Goal: Task Accomplishment & Management: Complete application form

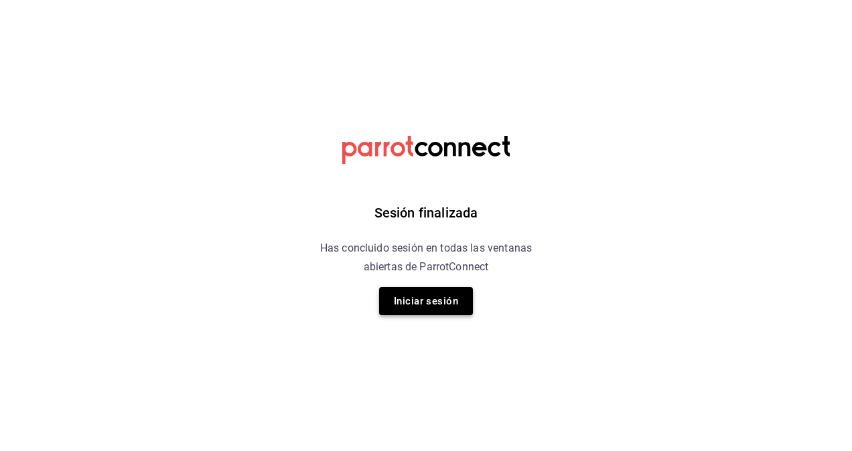
click at [420, 305] on button "Iniciar sesión" at bounding box center [426, 301] width 94 height 28
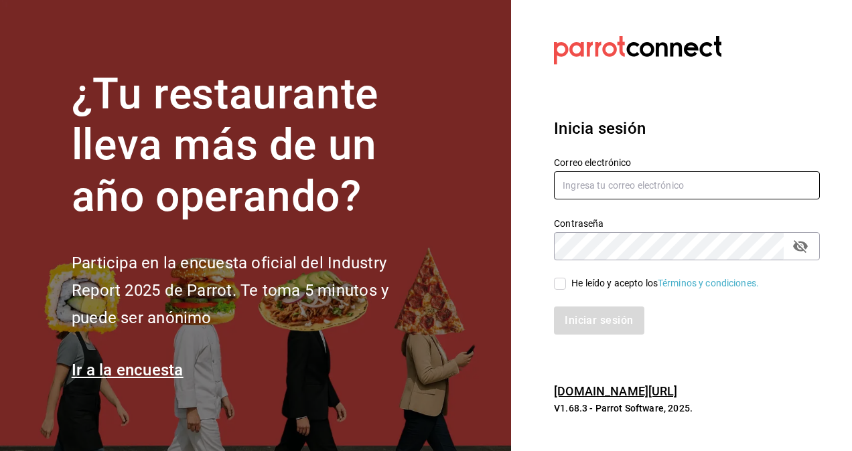
type input "omar.hernandez@grupocosteno.com"
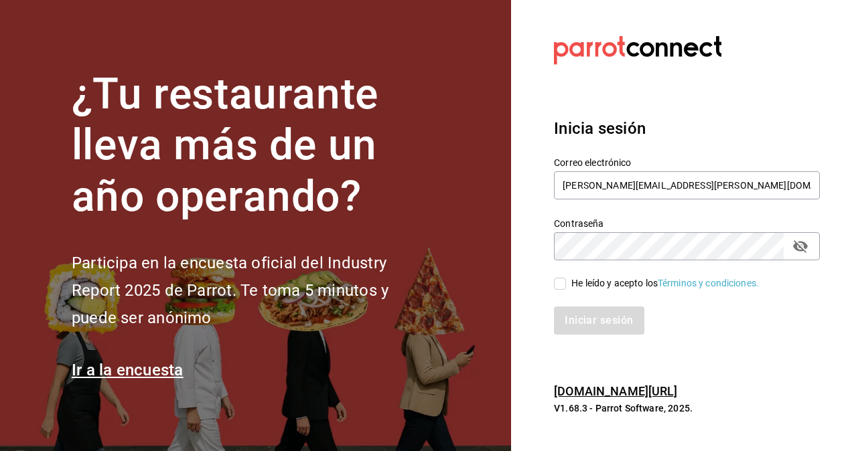
click at [562, 278] on input "He leído y acepto los Términos y condiciones." at bounding box center [560, 284] width 12 height 12
checkbox input "true"
click at [584, 317] on button "Iniciar sesión" at bounding box center [599, 321] width 91 height 28
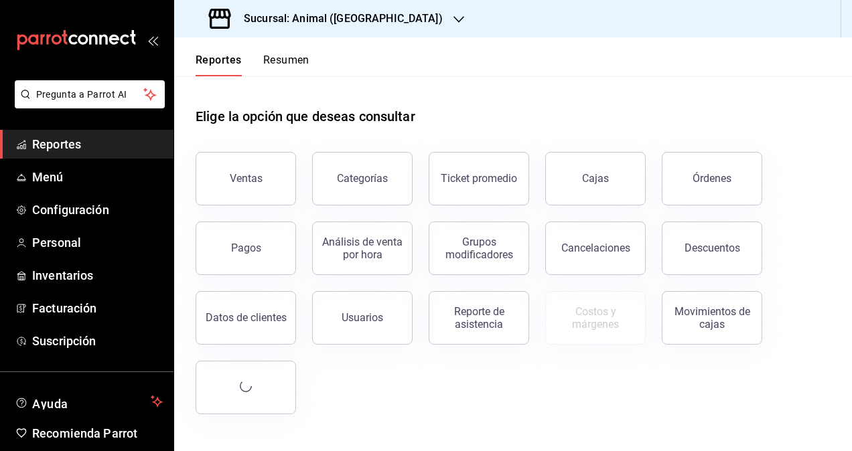
click at [329, 32] on div "Sucursal: Animal ([GEOGRAPHIC_DATA])" at bounding box center [327, 18] width 285 height 37
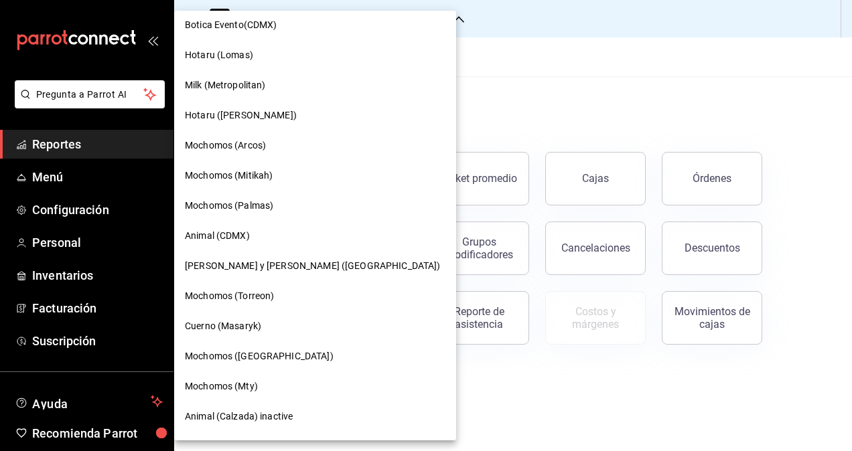
scroll to position [268, 0]
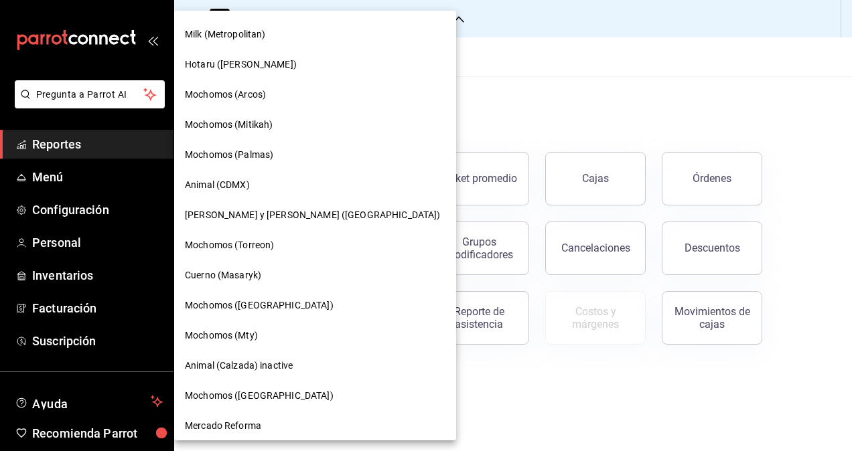
click at [257, 321] on div "Mochomos (Mty)" at bounding box center [315, 336] width 282 height 30
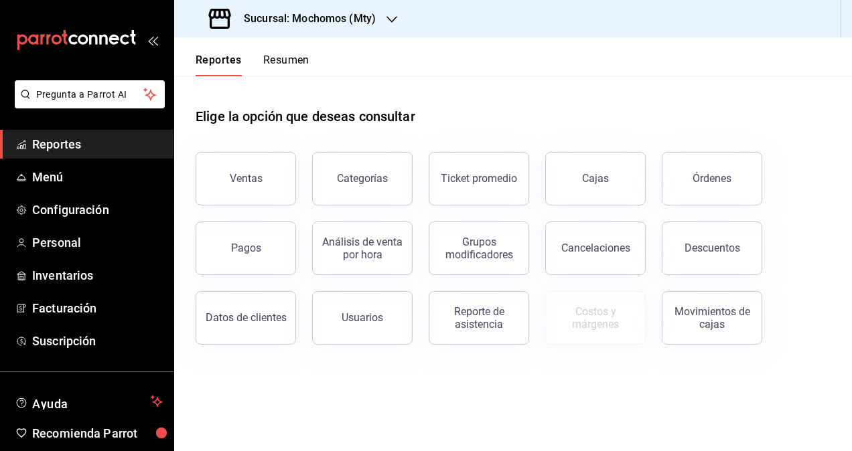
click at [248, 328] on div "Animal (St Regis) Mika (GDL) Costeñito (4 Caminos) Cuerno ([GEOGRAPHIC_DATA]) […" at bounding box center [426, 225] width 852 height 451
click at [83, 240] on span "Personal" at bounding box center [97, 243] width 131 height 18
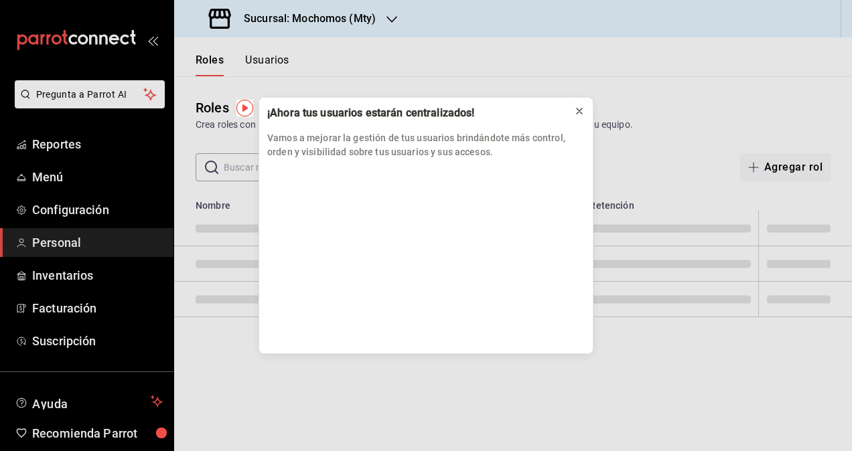
click at [579, 115] on icon at bounding box center [579, 111] width 11 height 11
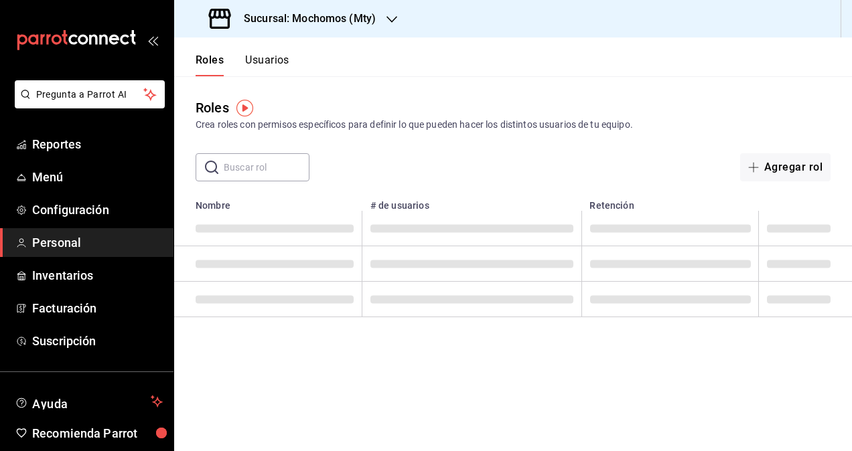
click at [264, 60] on button "Usuarios" at bounding box center [267, 65] width 44 height 23
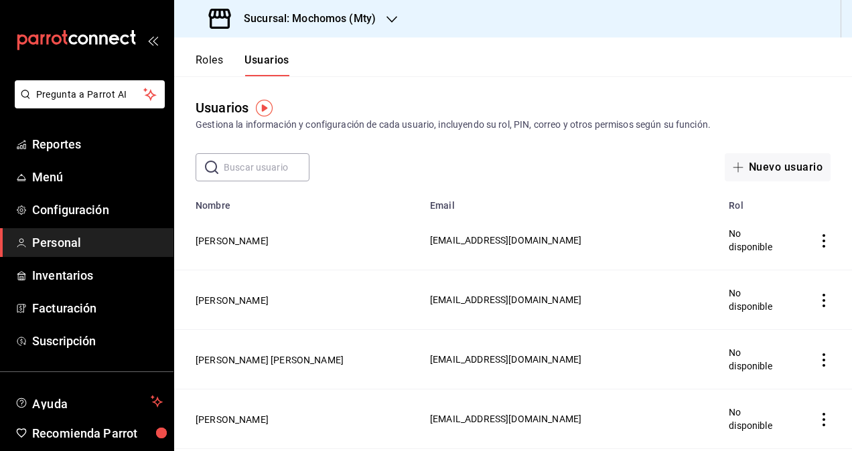
click at [258, 158] on input "text" at bounding box center [267, 167] width 86 height 27
paste input "[PERSON_NAME]"
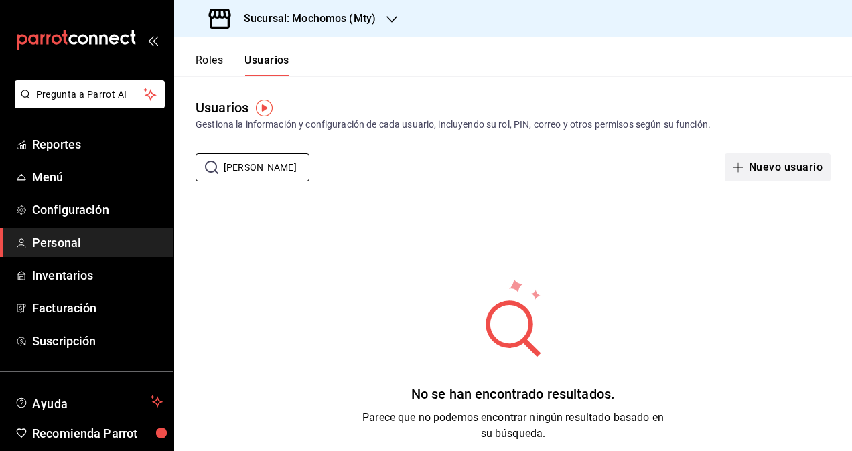
type input "[PERSON_NAME]"
click at [759, 169] on button "Nuevo usuario" at bounding box center [777, 167] width 106 height 28
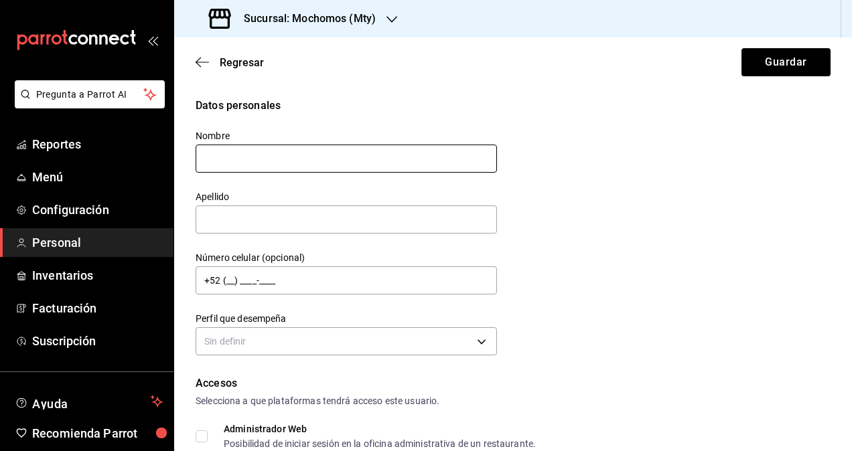
click at [263, 158] on input "text" at bounding box center [346, 159] width 301 height 28
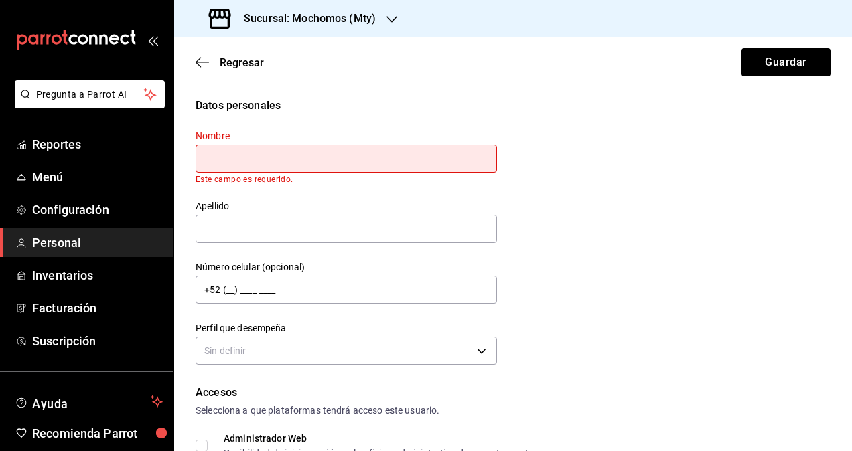
paste input "[PERSON_NAME]"
drag, startPoint x: 308, startPoint y: 154, endPoint x: 243, endPoint y: 160, distance: 65.2
click at [243, 160] on input "[PERSON_NAME]" at bounding box center [346, 159] width 301 height 28
type input "Carolina"
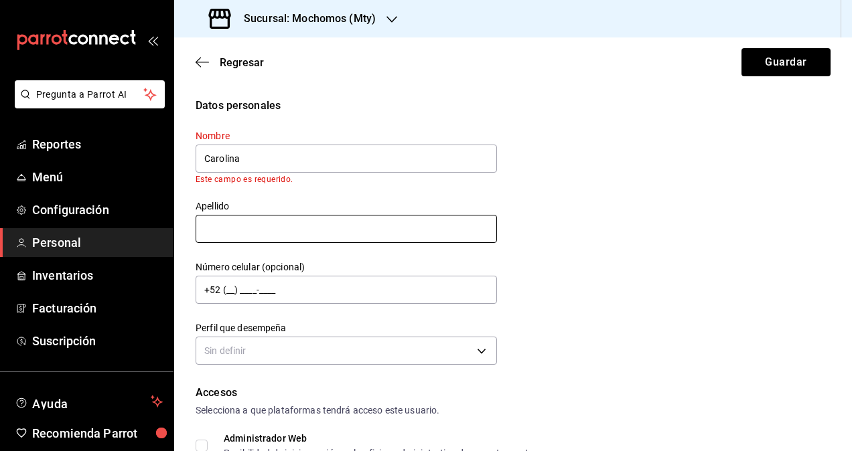
click at [285, 240] on div "Nombre Carolina Este campo es requerido. Apellido Número celular (opcional) +52…" at bounding box center [337, 241] width 317 height 255
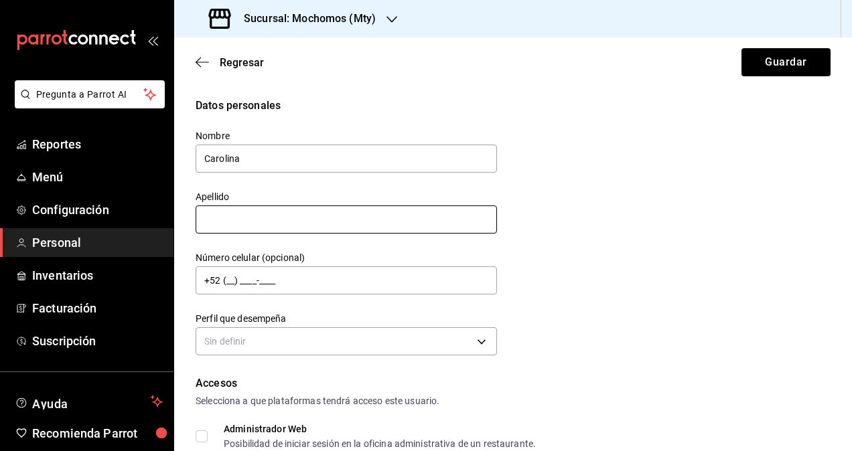
paste input "[PERSON_NAME]"
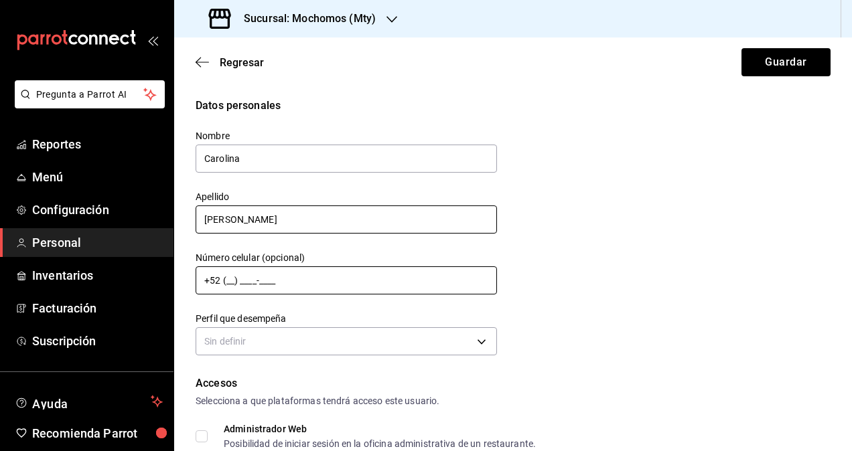
type input "[PERSON_NAME]"
click at [306, 275] on input "+52 (__) ____-____" at bounding box center [346, 280] width 301 height 28
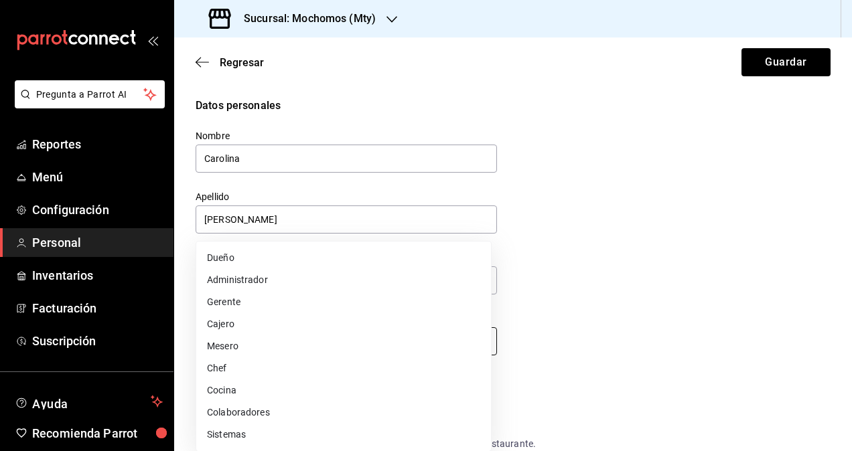
click at [297, 347] on body "Pregunta a Parrot AI Reportes Menú Configuración Personal Inventarios Facturaci…" at bounding box center [426, 225] width 852 height 451
click at [291, 408] on li "Colaboradores" at bounding box center [343, 413] width 295 height 22
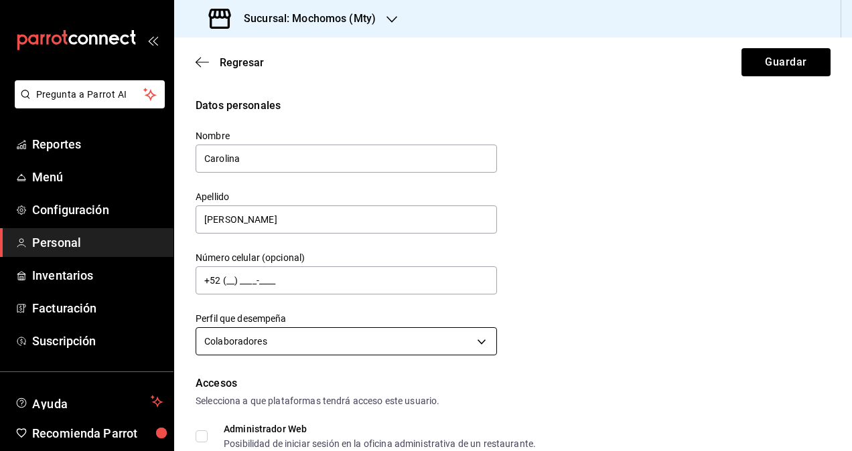
click at [323, 339] on body "Pregunta a Parrot AI Reportes Menú Configuración Personal Inventarios Facturaci…" at bounding box center [426, 225] width 852 height 451
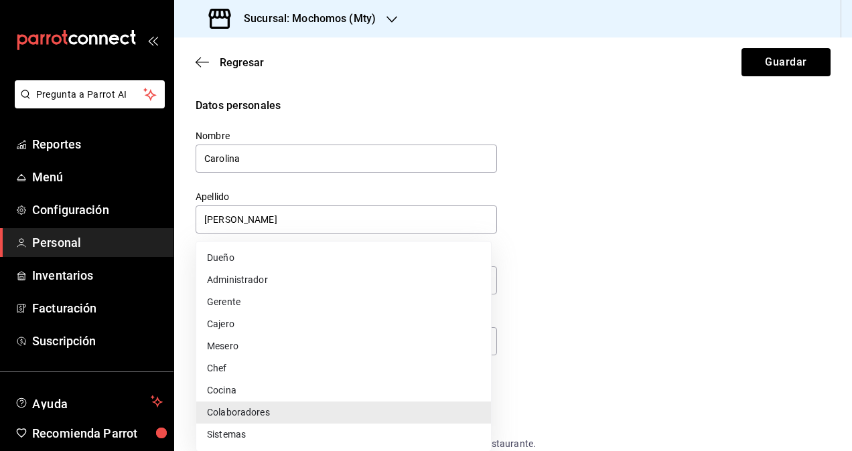
click at [240, 343] on li "Mesero" at bounding box center [343, 346] width 295 height 22
type input "WAITER"
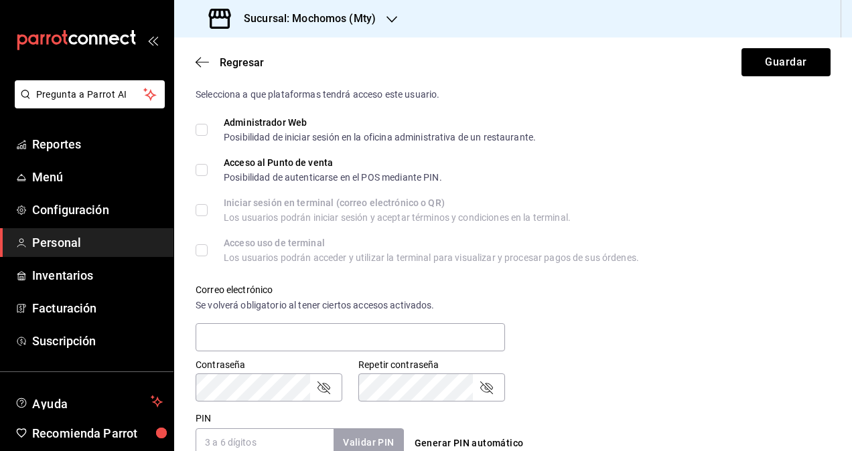
scroll to position [268, 0]
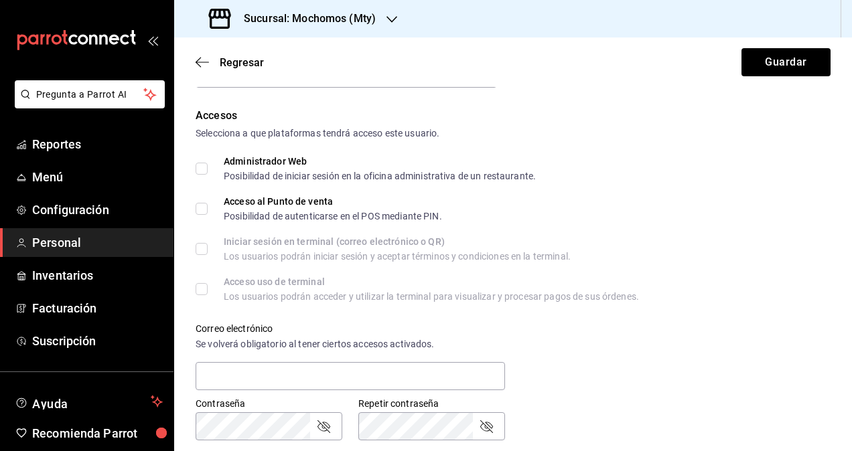
click at [205, 203] on input "Acceso al Punto de venta Posibilidad de autenticarse en el POS mediante PIN." at bounding box center [202, 209] width 12 height 12
checkbox input "true"
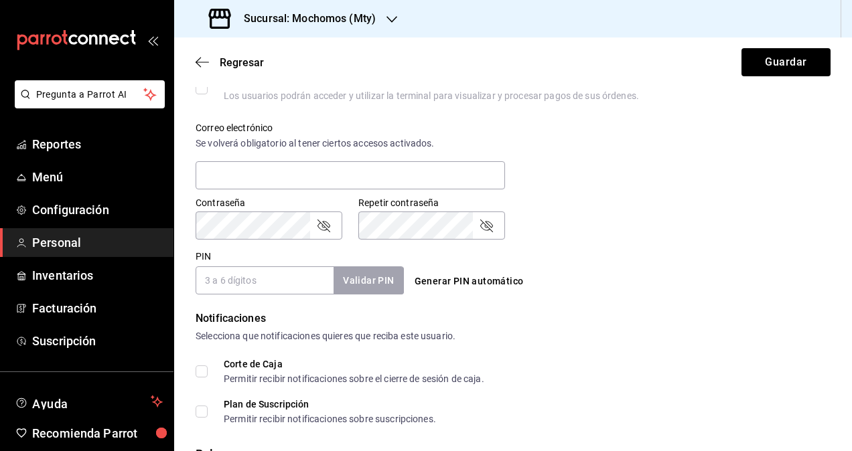
scroll to position [579, 0]
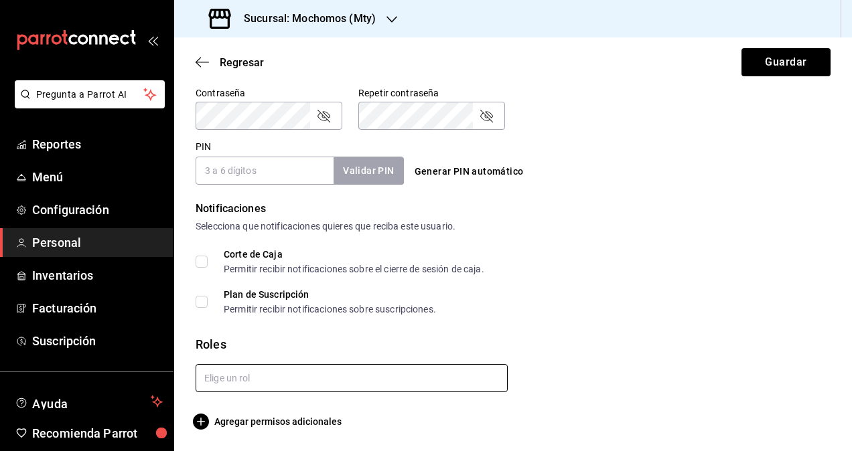
click at [253, 386] on input "text" at bounding box center [352, 378] width 312 height 28
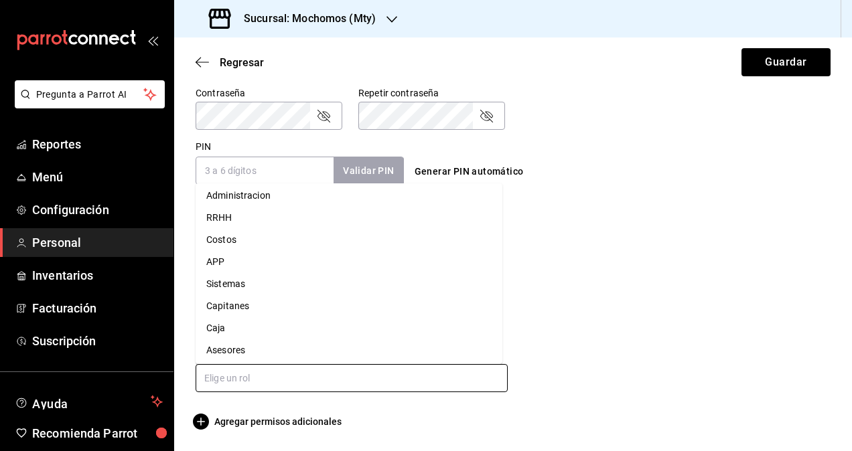
scroll to position [117, 0]
click at [260, 311] on li "Asesores" at bounding box center [349, 304] width 307 height 22
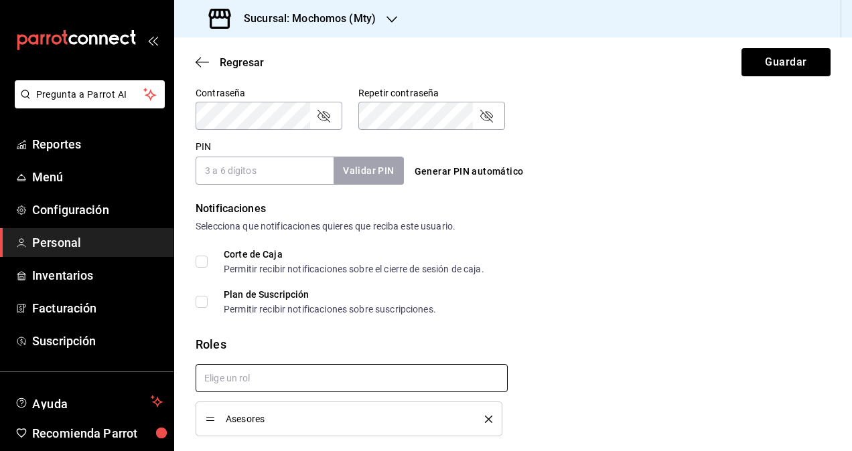
scroll to position [512, 0]
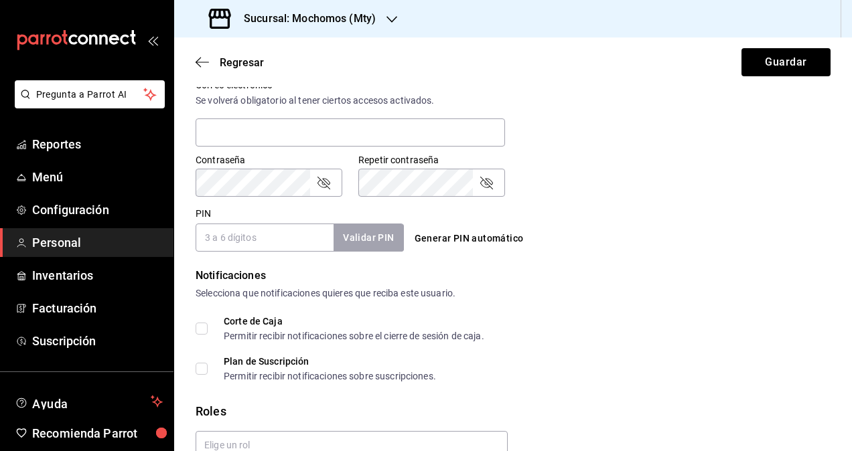
click at [245, 245] on input "PIN" at bounding box center [265, 238] width 138 height 28
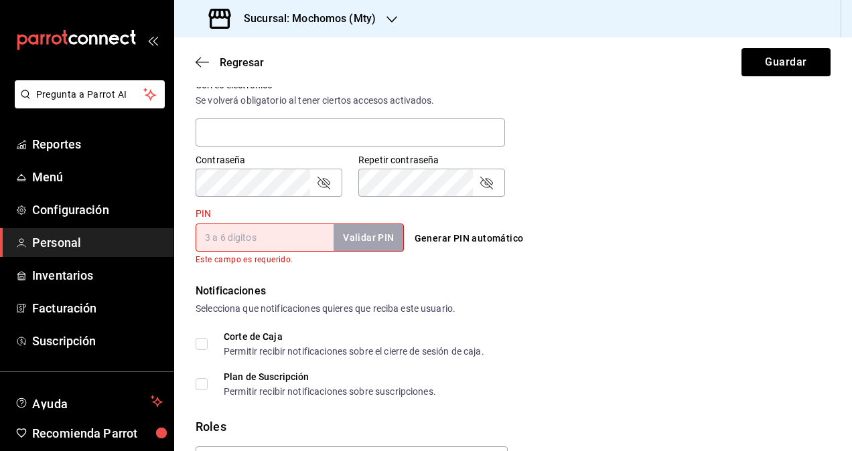
paste input "0016"
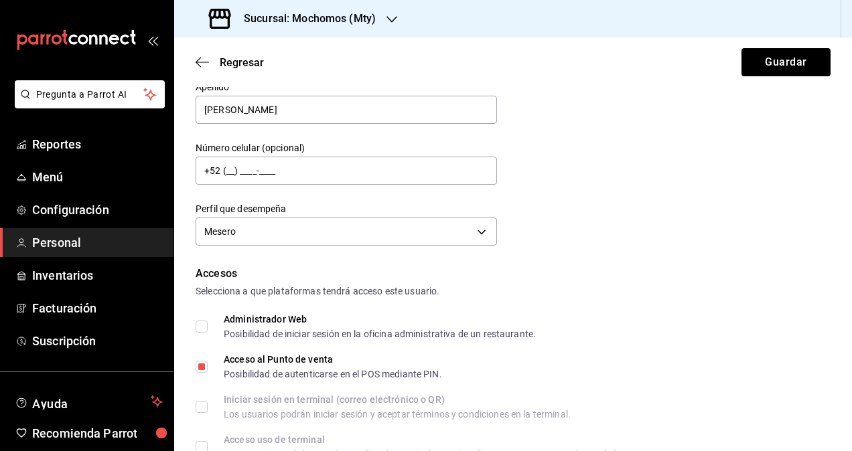
scroll to position [0, 0]
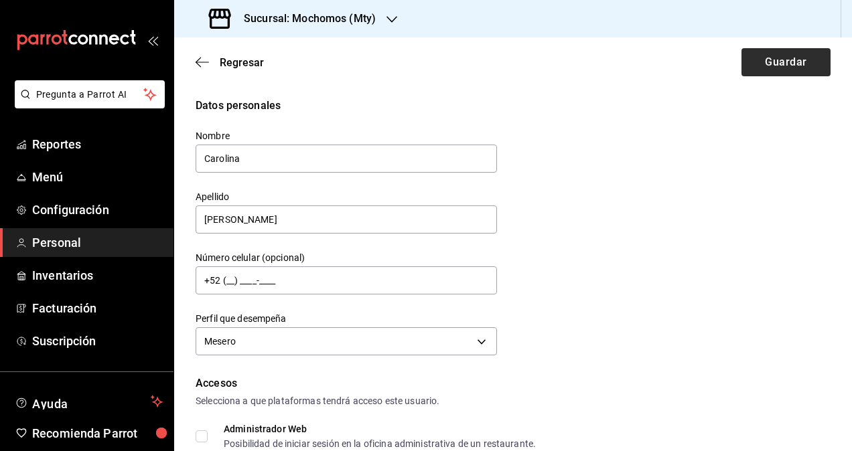
type input "0016"
click at [758, 70] on button "Guardar" at bounding box center [785, 62] width 89 height 28
